Goal: Information Seeking & Learning: Learn about a topic

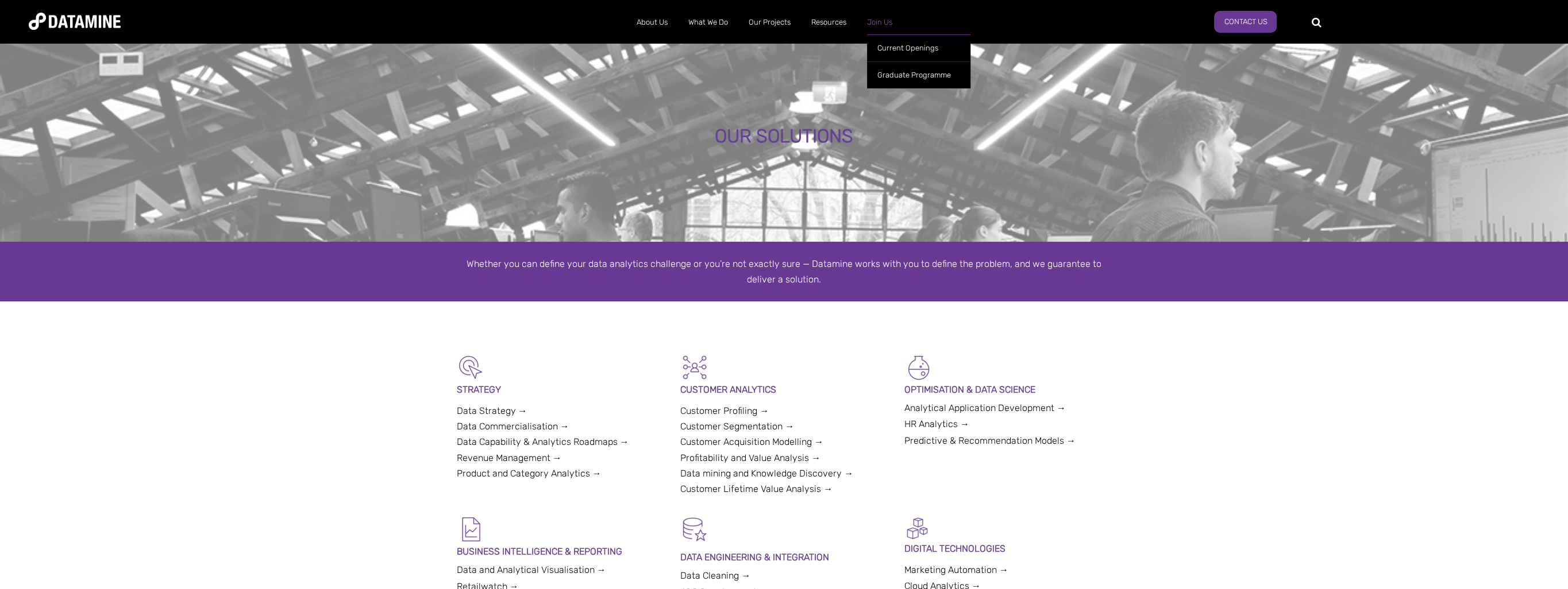
click at [873, 21] on link "Join Us" at bounding box center [879, 22] width 46 height 30
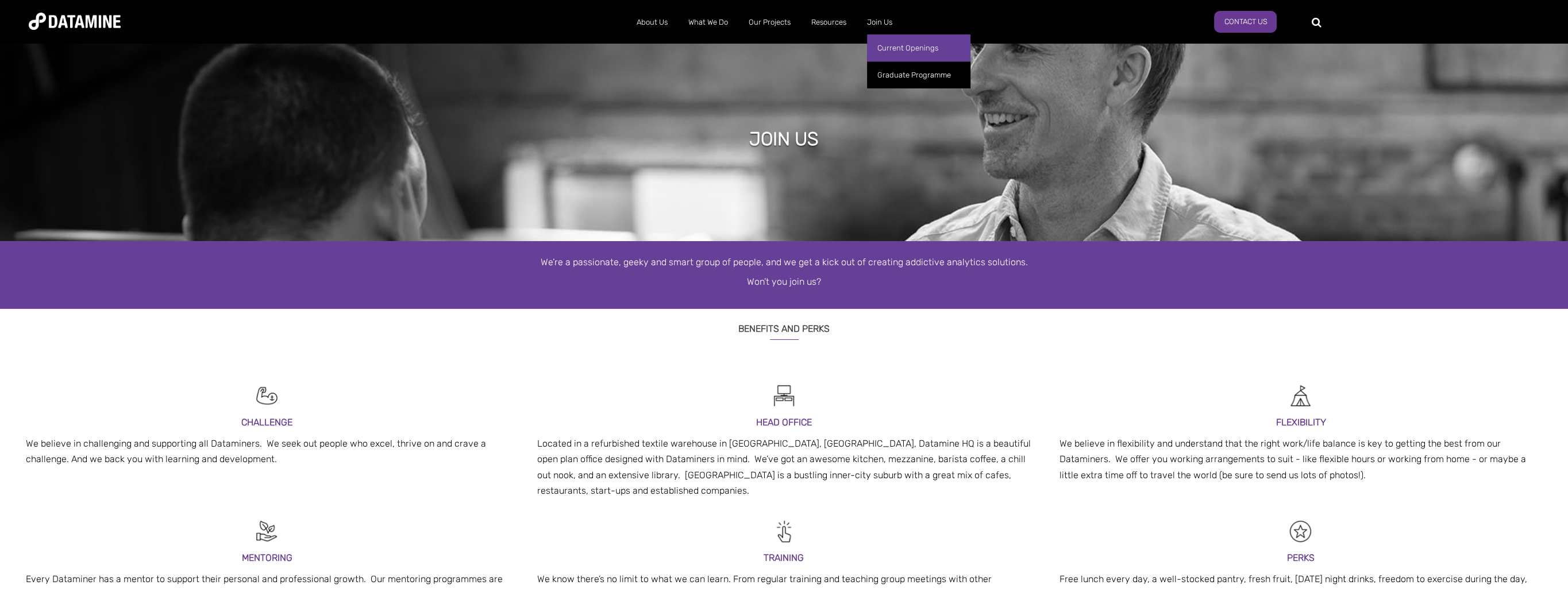
click at [900, 44] on link "Current Openings" at bounding box center [918, 48] width 104 height 27
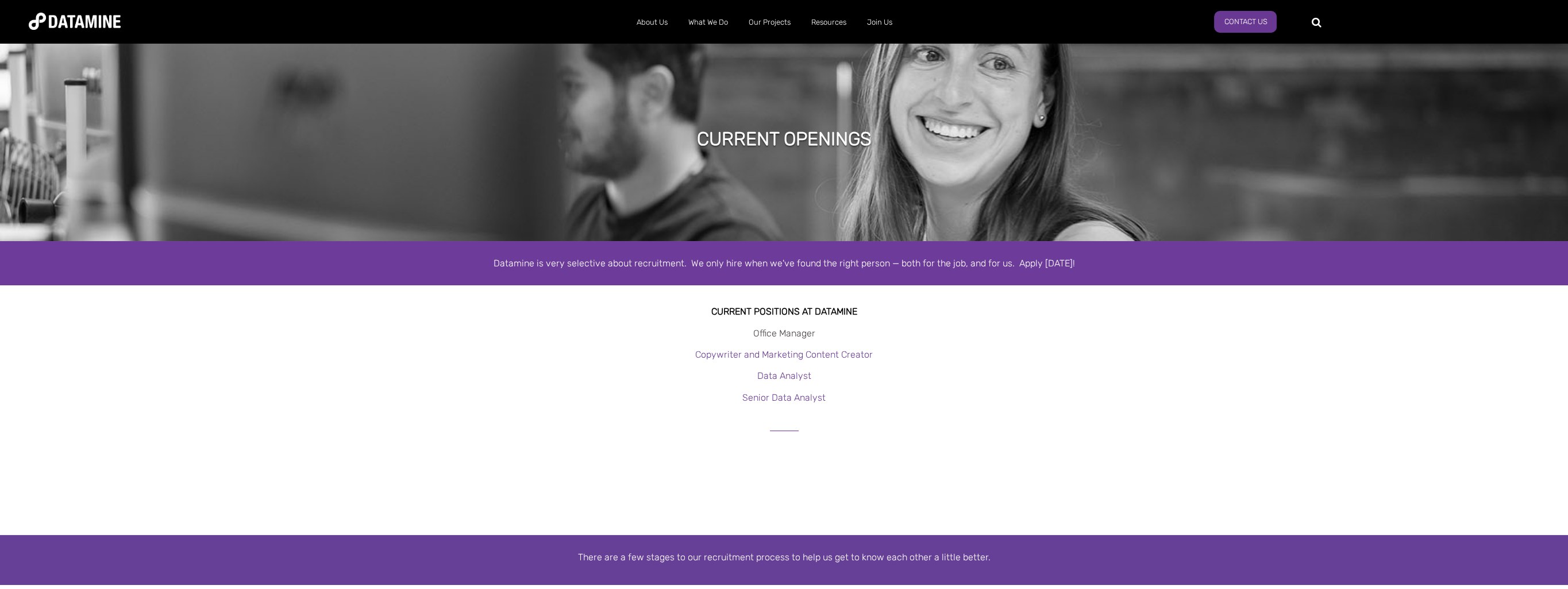
click at [802, 332] on link "Office Manager" at bounding box center [784, 333] width 63 height 11
